Goal: Use online tool/utility: Use online tool/utility

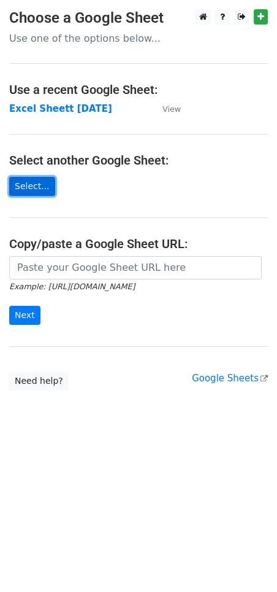
click at [39, 185] on link "Select..." at bounding box center [32, 186] width 46 height 19
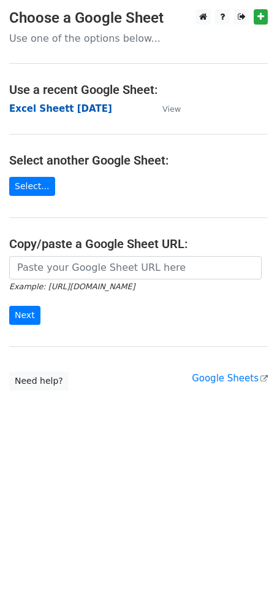
click at [48, 114] on strong "Excel Sheett [DATE]" at bounding box center [60, 108] width 103 height 11
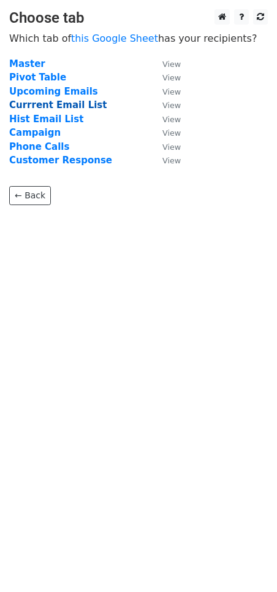
click at [46, 104] on strong "Currrent Email List" at bounding box center [58, 104] width 98 height 11
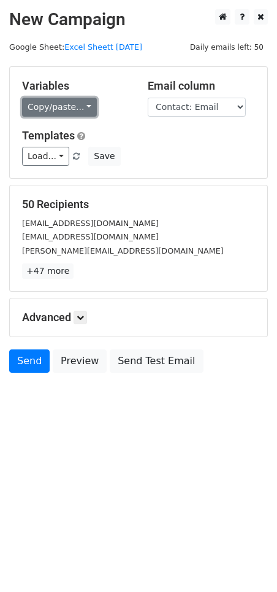
click at [77, 105] on link "Copy/paste..." at bounding box center [59, 107] width 75 height 19
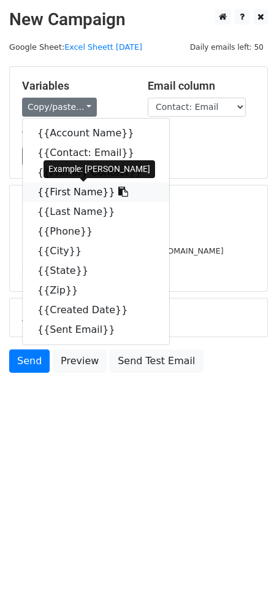
click at [81, 189] on link "{{First Name}}" at bounding box center [96, 192] width 147 height 20
